Goal: Transaction & Acquisition: Purchase product/service

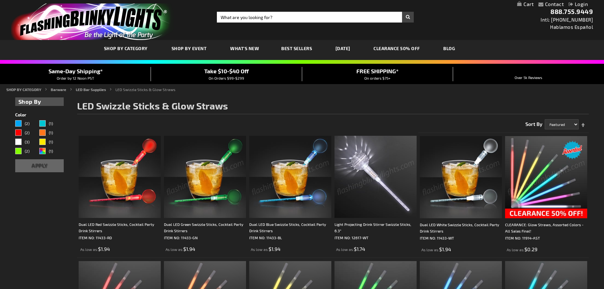
click at [550, 172] on img at bounding box center [546, 177] width 82 height 82
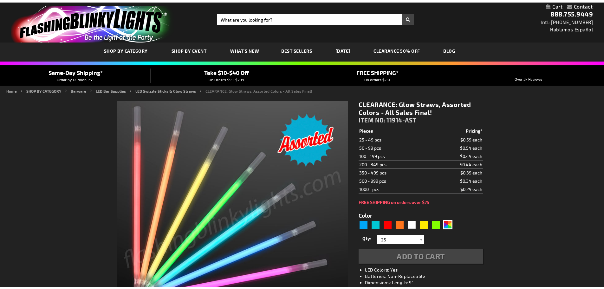
scroll to position [64, 0]
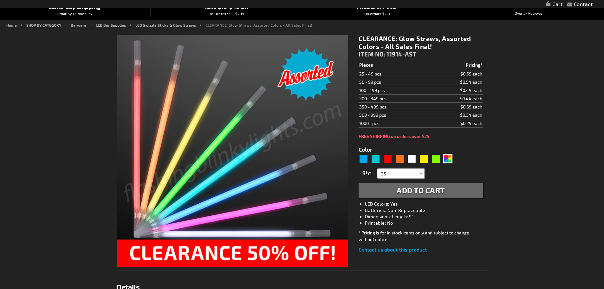
click at [410, 177] on input "25" at bounding box center [401, 174] width 46 height 10
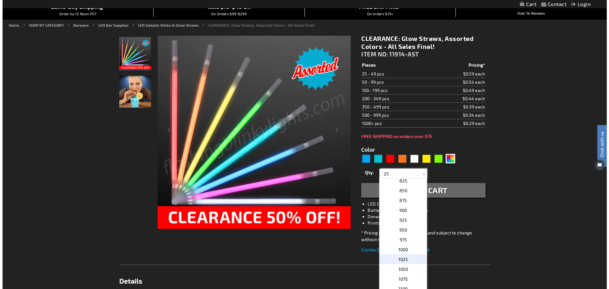
scroll to position [0, 0]
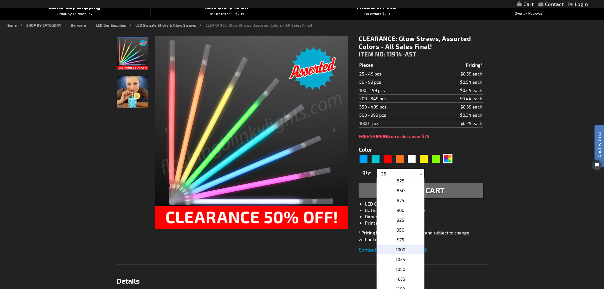
click at [400, 250] on span "1000" at bounding box center [401, 249] width 10 height 5
type input "1000"
